Goal: Transaction & Acquisition: Subscribe to service/newsletter

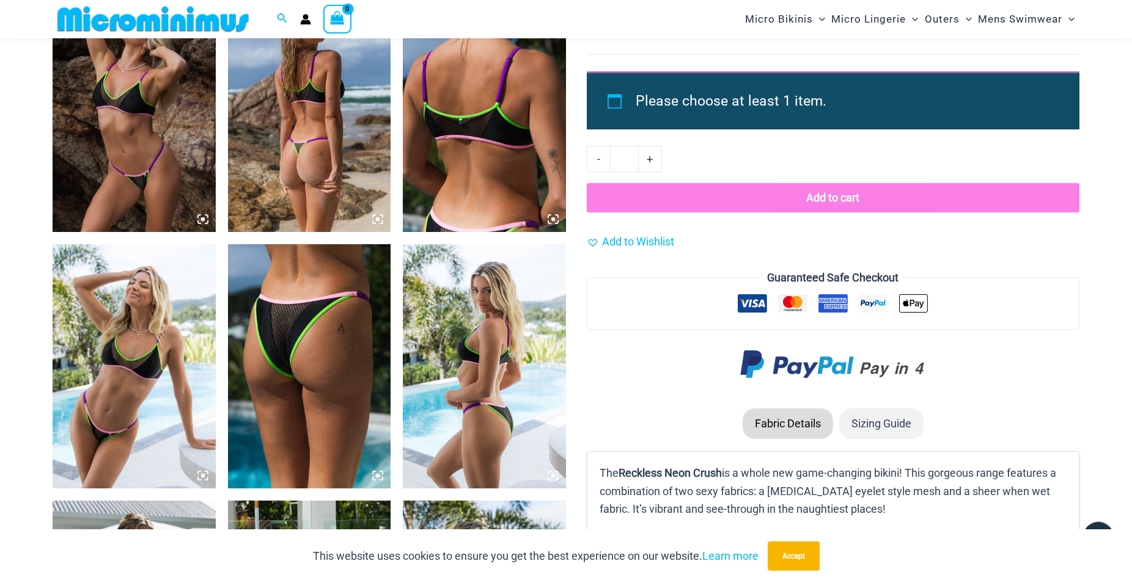
scroll to position [1485, 0]
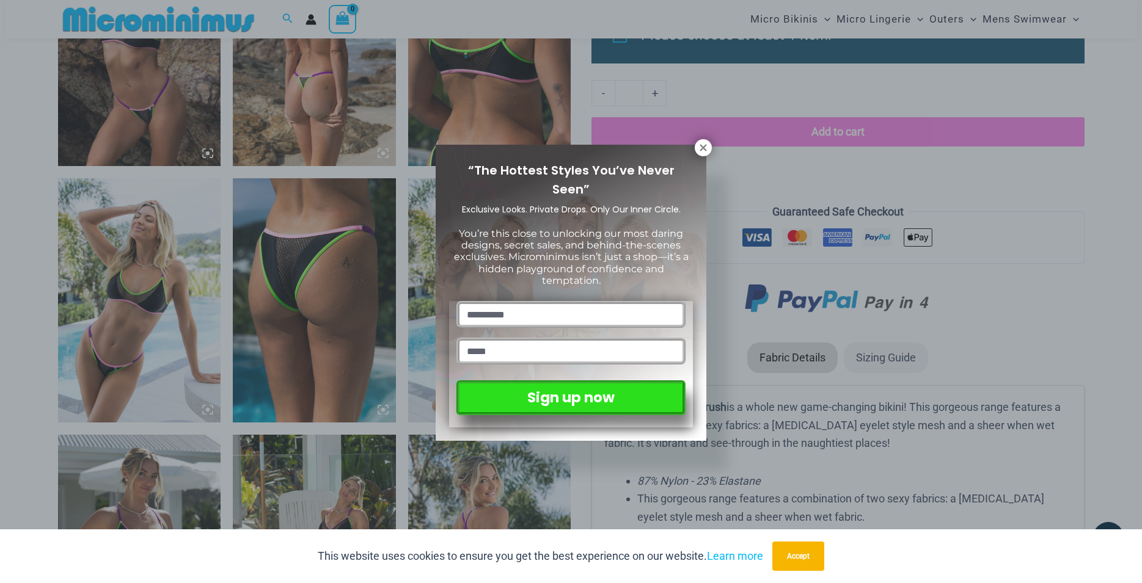
click at [488, 302] on input "text" at bounding box center [570, 314] width 229 height 27
type input "****"
click at [489, 348] on input "email" at bounding box center [570, 351] width 229 height 27
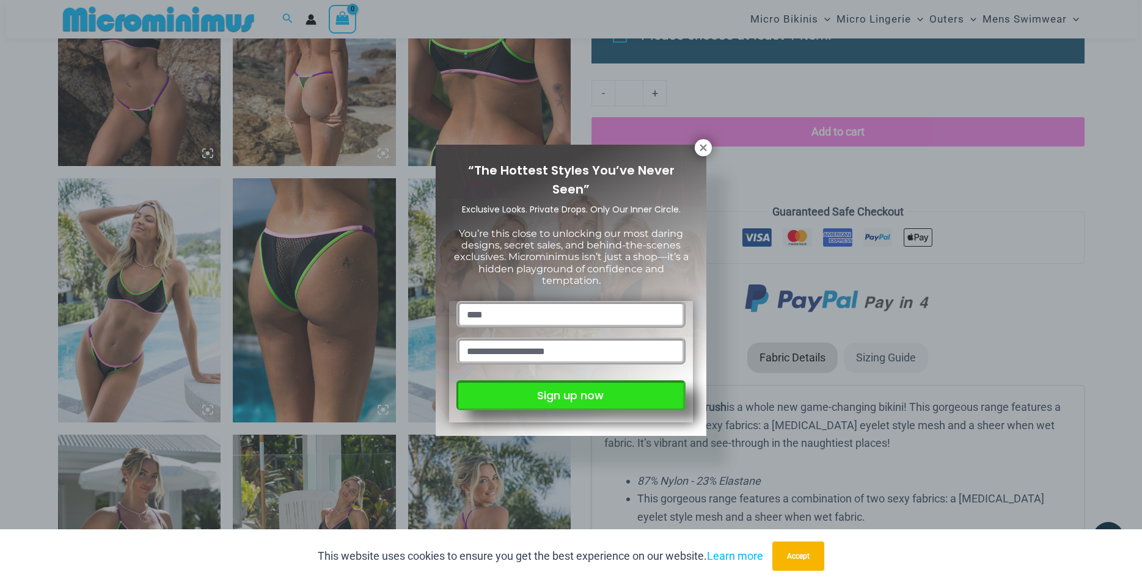
type input "**********"
click at [533, 400] on button "Sign up now" at bounding box center [570, 396] width 229 height 30
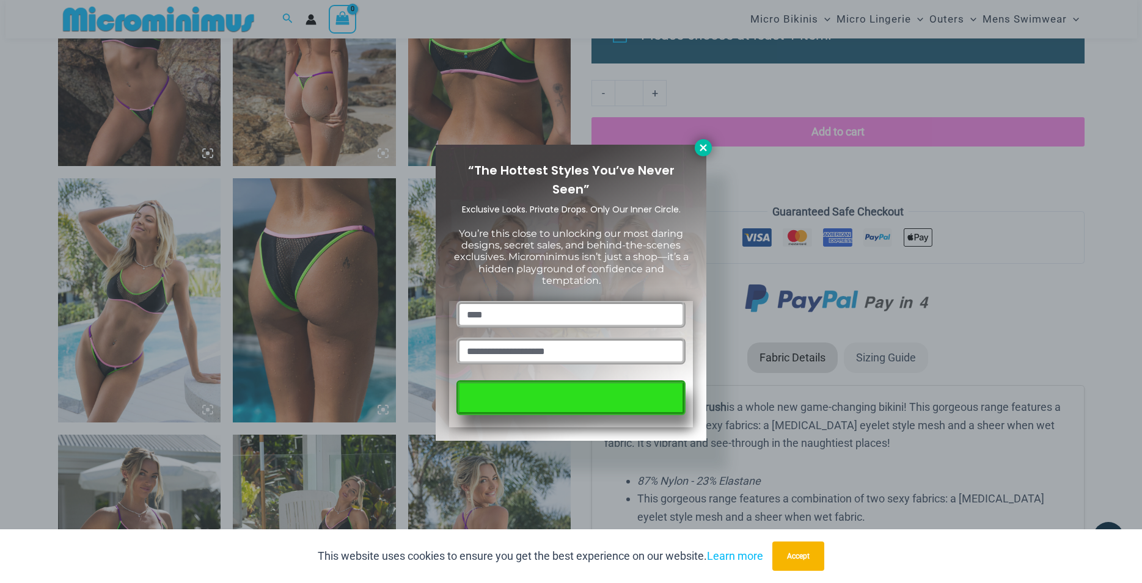
click at [706, 144] on icon at bounding box center [703, 147] width 11 height 11
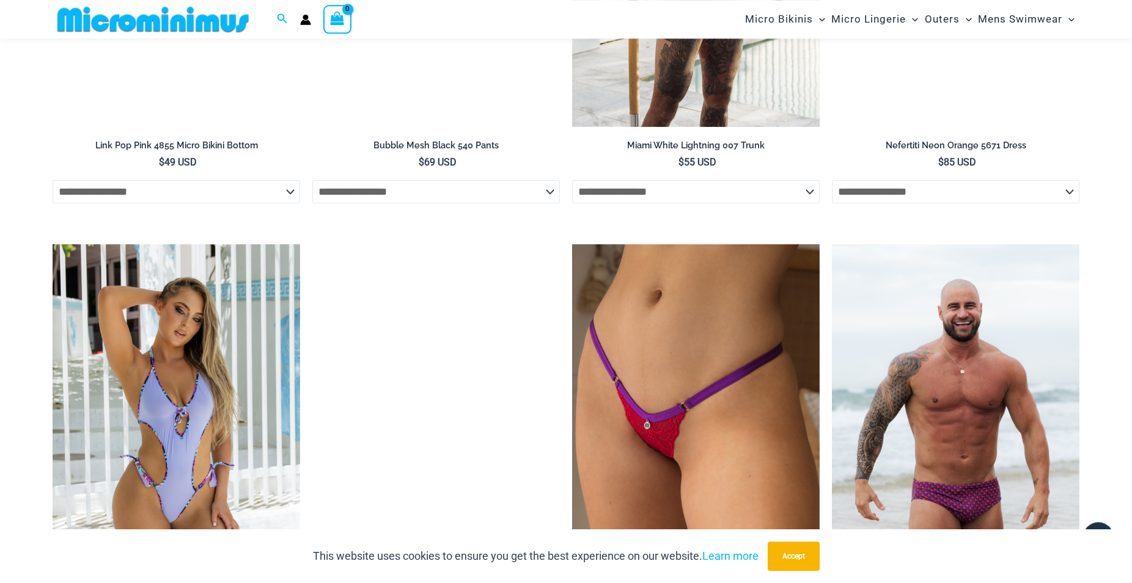
scroll to position [4410, 0]
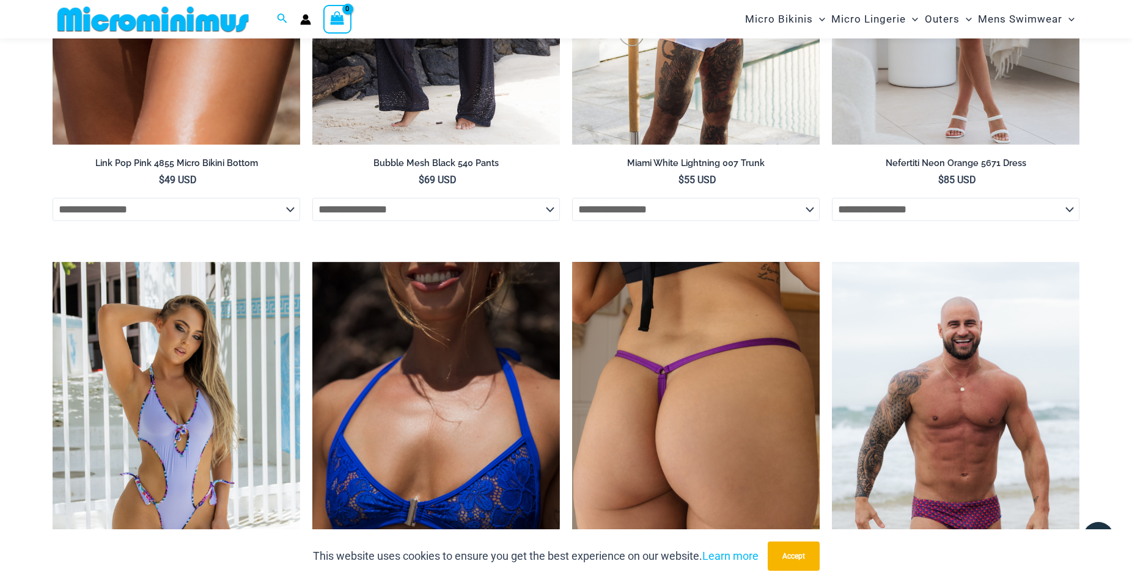
click at [654, 337] on img at bounding box center [695, 447] width 247 height 371
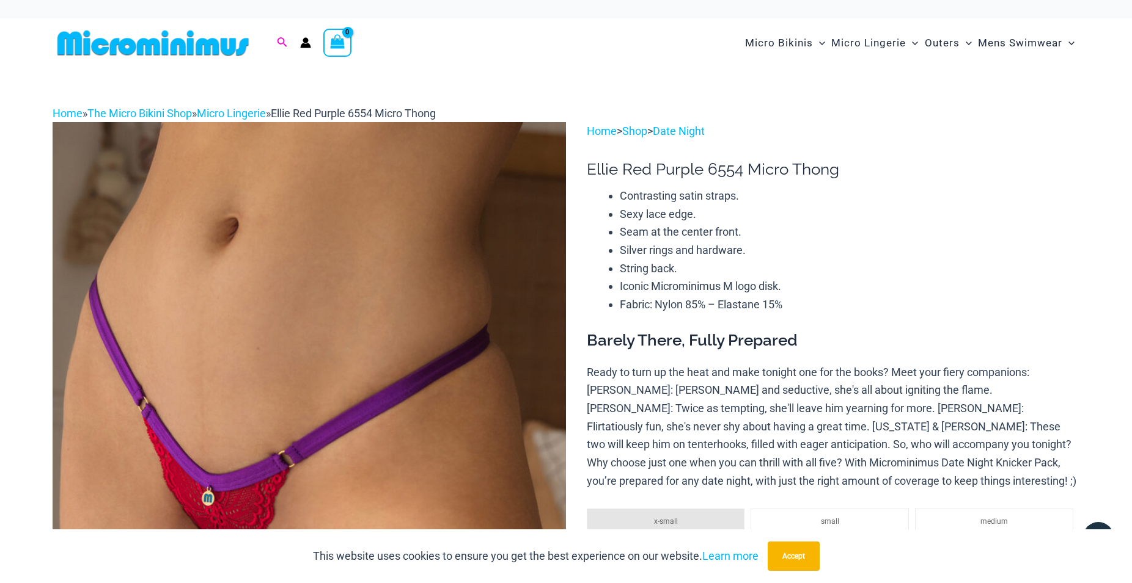
click at [282, 37] on span "Search icon link" at bounding box center [282, 42] width 11 height 15
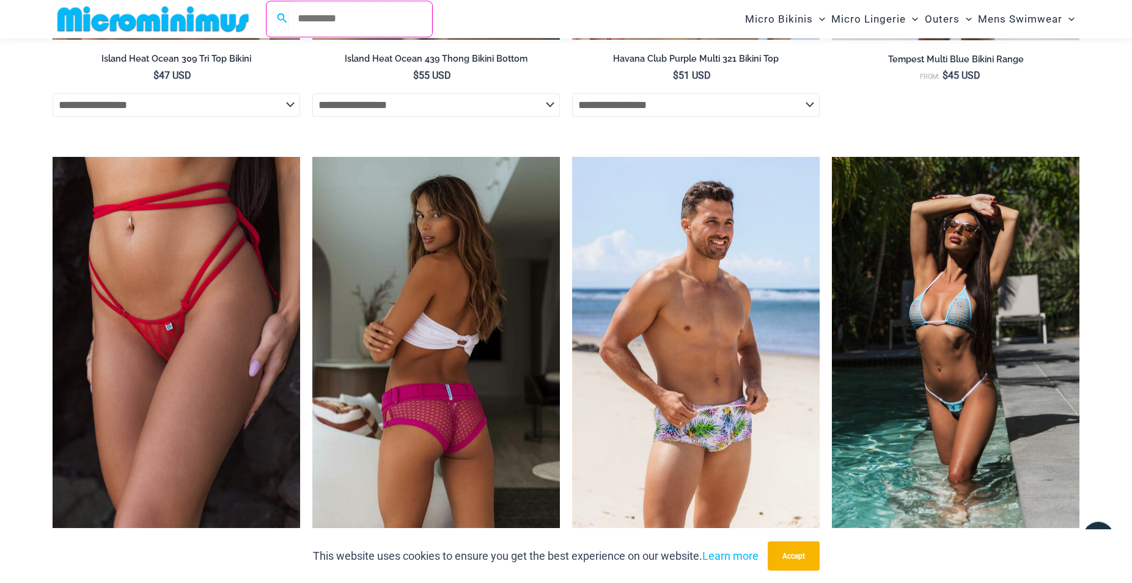
scroll to position [3561, 0]
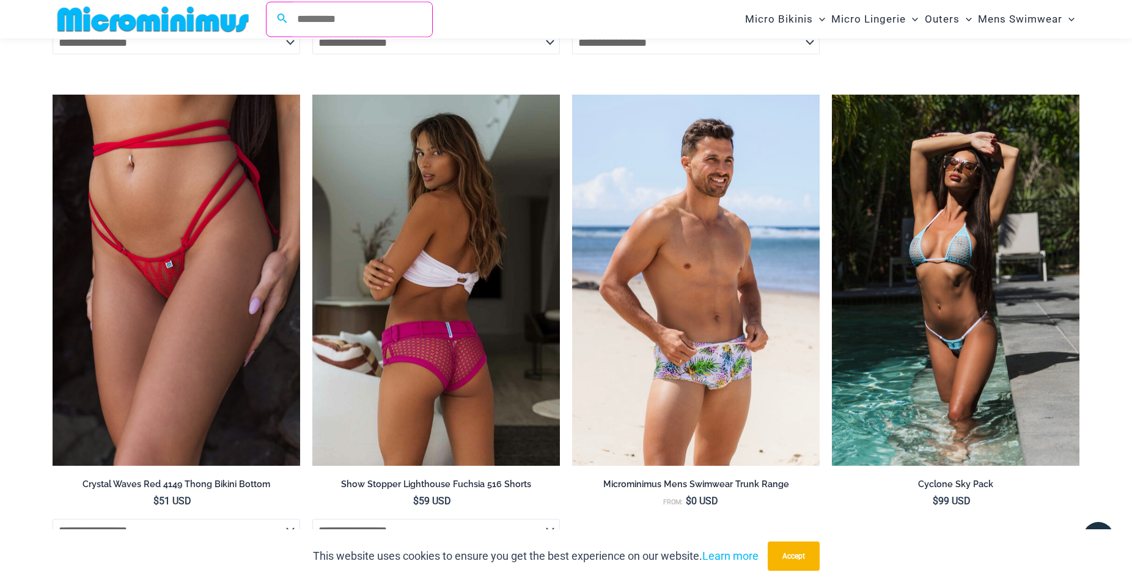
click at [446, 293] on img at bounding box center [435, 280] width 247 height 371
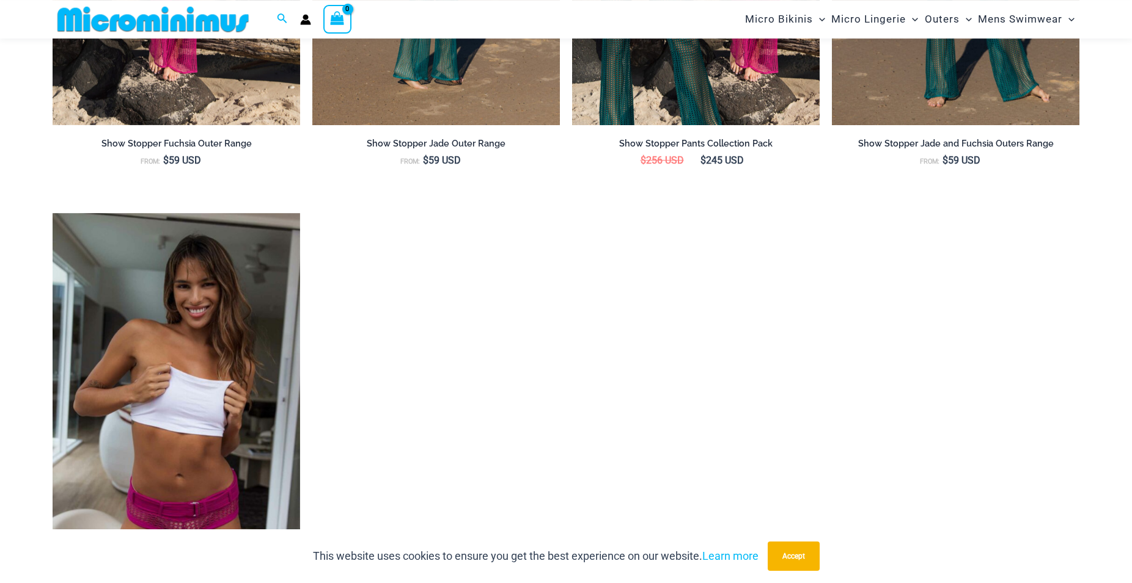
scroll to position [1692, 0]
